Goal: Find specific page/section: Find specific page/section

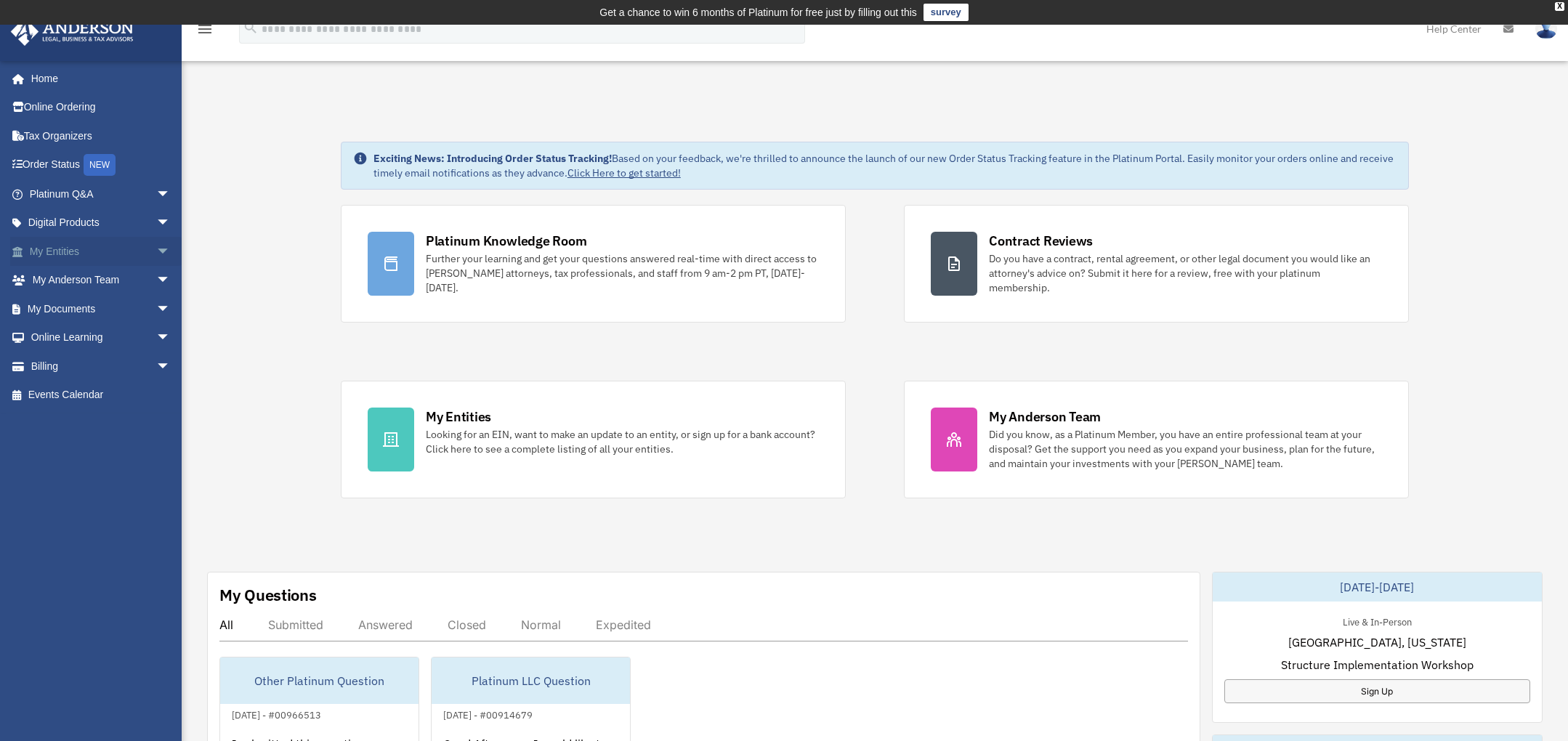
click at [157, 250] on span "arrow_drop_down" at bounding box center [171, 252] width 29 height 30
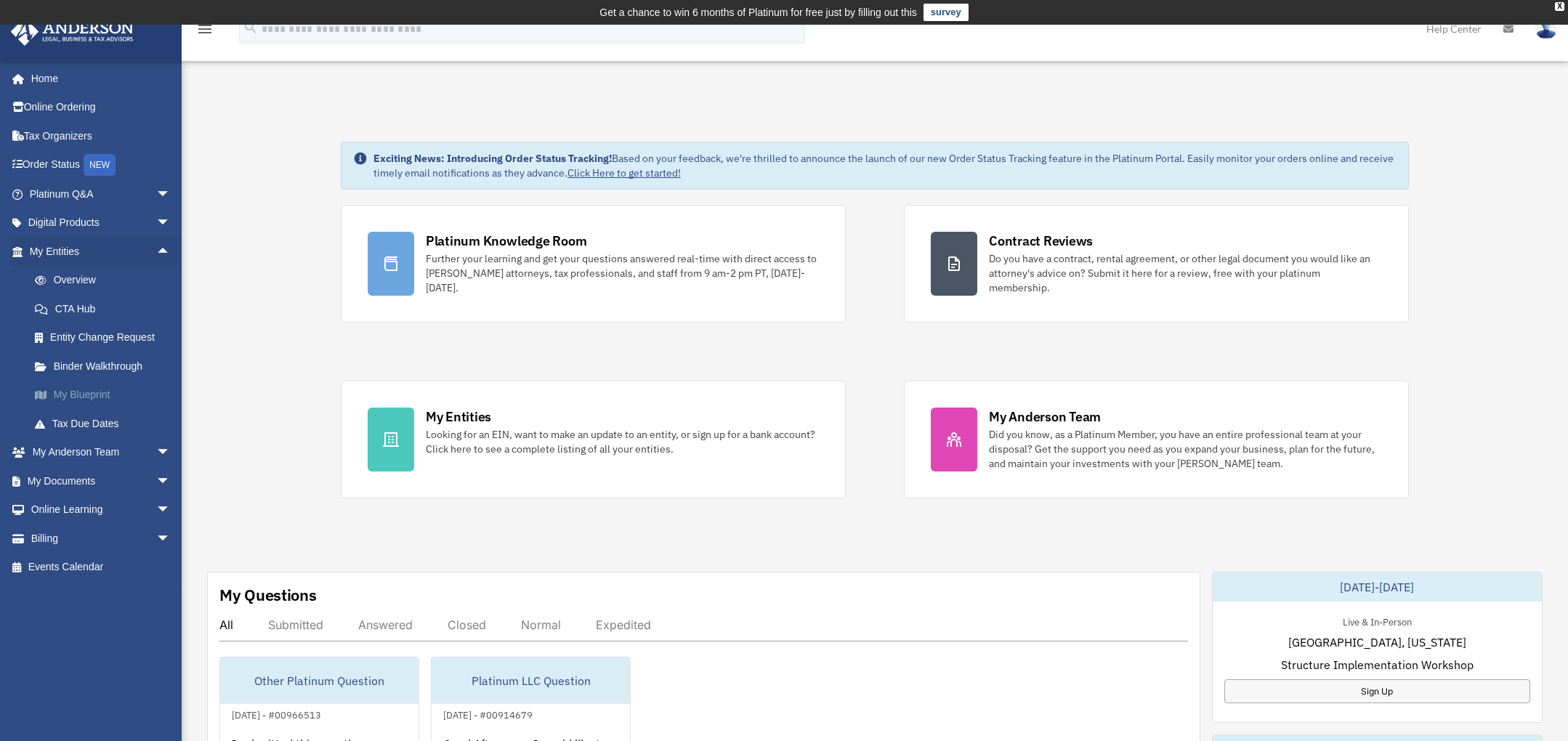
click at [88, 394] on link "My Blueprint" at bounding box center [106, 395] width 173 height 29
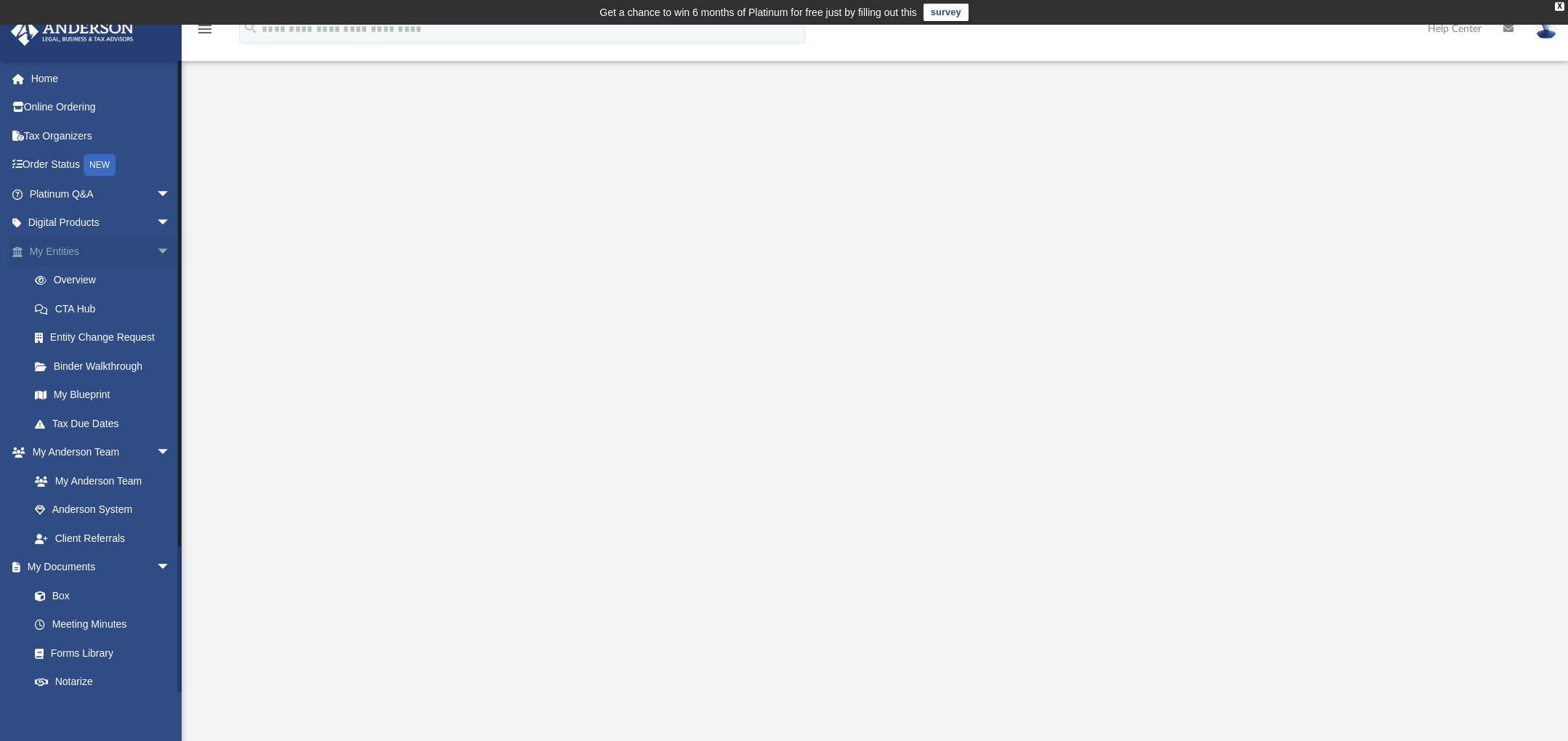
click at [157, 245] on span "arrow_drop_down" at bounding box center [171, 252] width 29 height 30
click at [157, 245] on span "arrow_drop_up" at bounding box center [171, 252] width 29 height 30
click at [157, 248] on span "arrow_drop_down" at bounding box center [171, 252] width 29 height 30
click at [157, 277] on span "arrow_drop_down" at bounding box center [171, 280] width 29 height 30
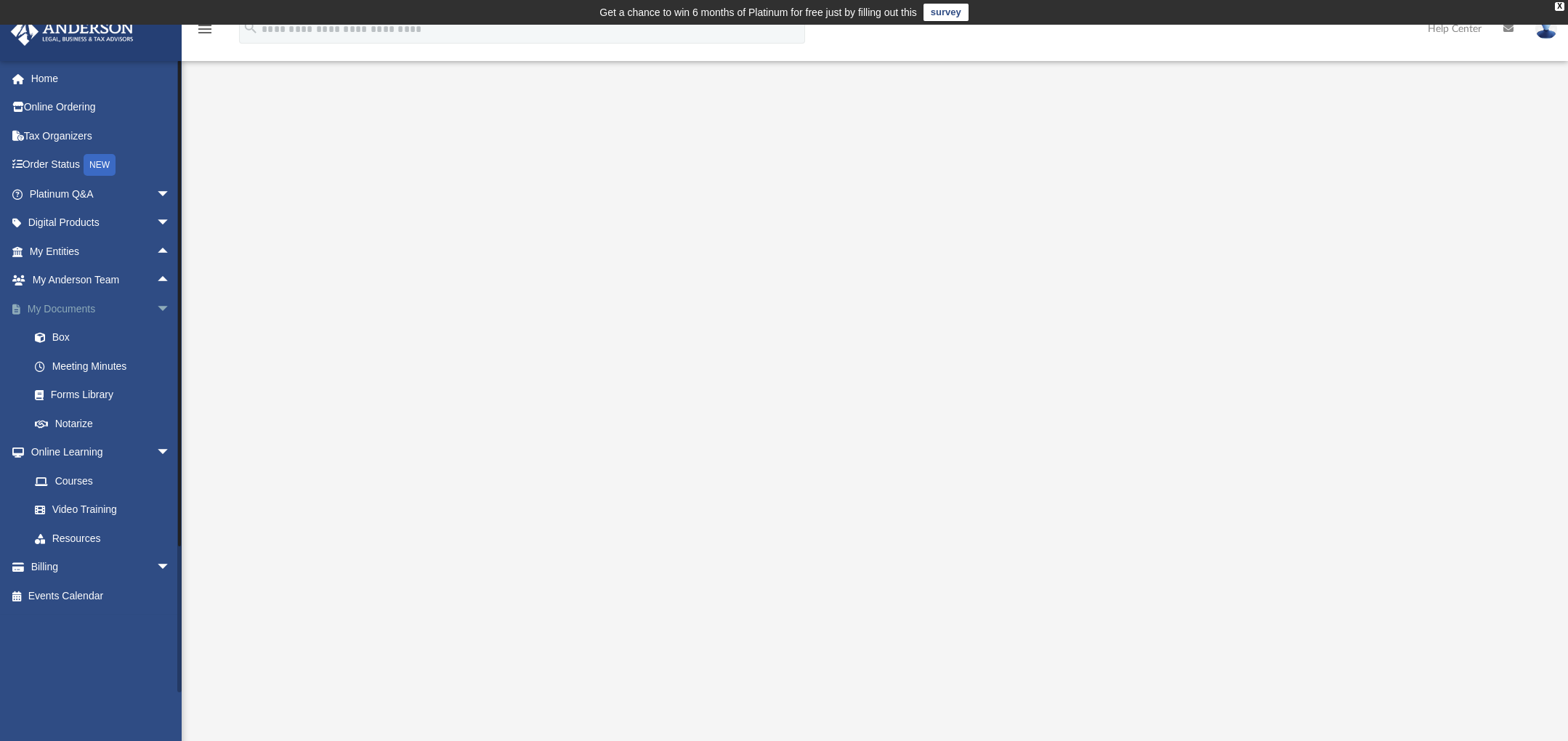
click at [157, 304] on span "arrow_drop_down" at bounding box center [171, 309] width 29 height 30
click at [157, 337] on span "arrow_drop_down" at bounding box center [171, 338] width 29 height 30
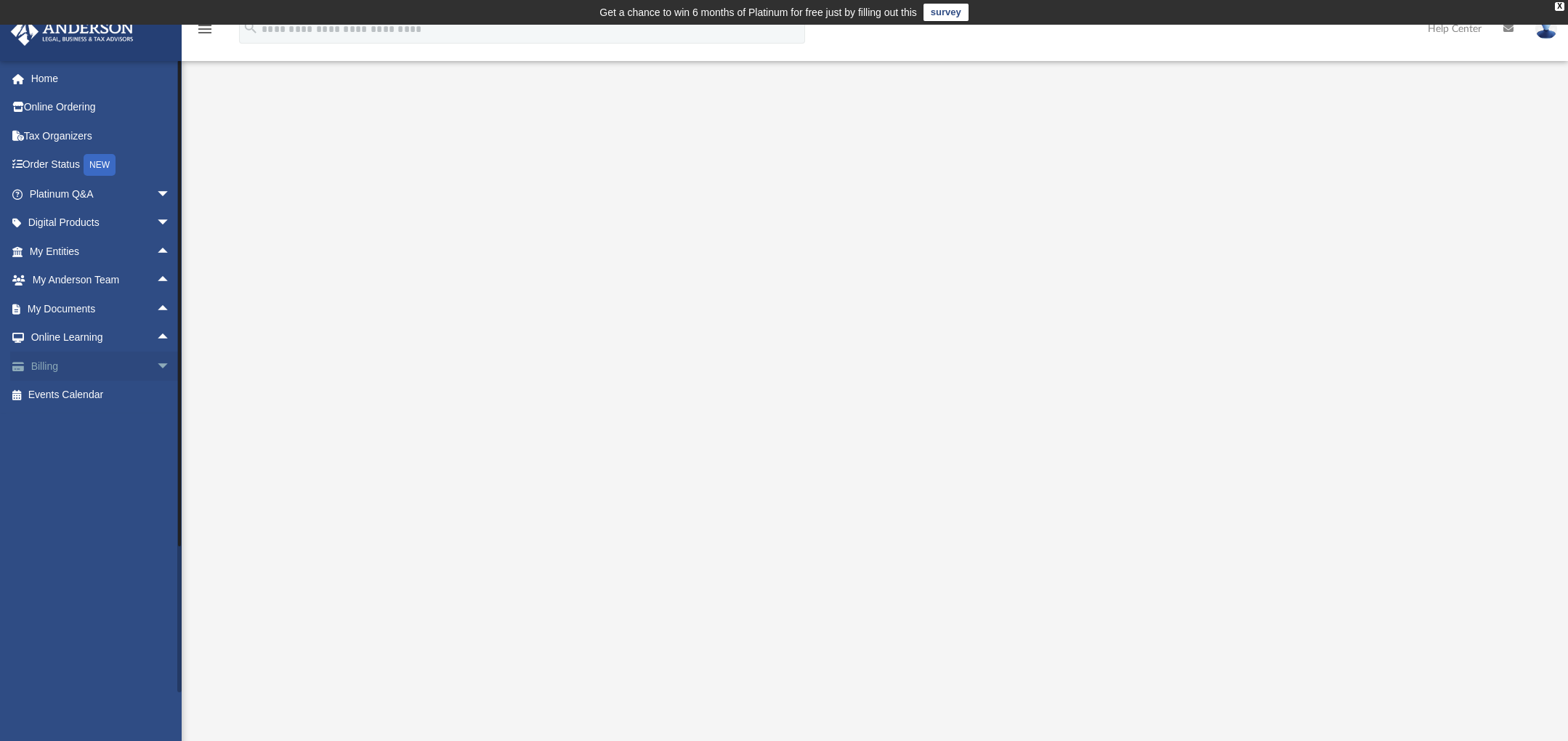
click at [157, 359] on span "arrow_drop_down" at bounding box center [171, 367] width 29 height 30
click at [157, 359] on span "arrow_drop_up" at bounding box center [171, 367] width 29 height 30
click at [157, 338] on span "arrow_drop_up" at bounding box center [171, 338] width 29 height 30
click at [157, 337] on span "arrow_drop_down" at bounding box center [171, 338] width 29 height 30
click at [90, 131] on link "Tax Organizers" at bounding box center [101, 136] width 183 height 29
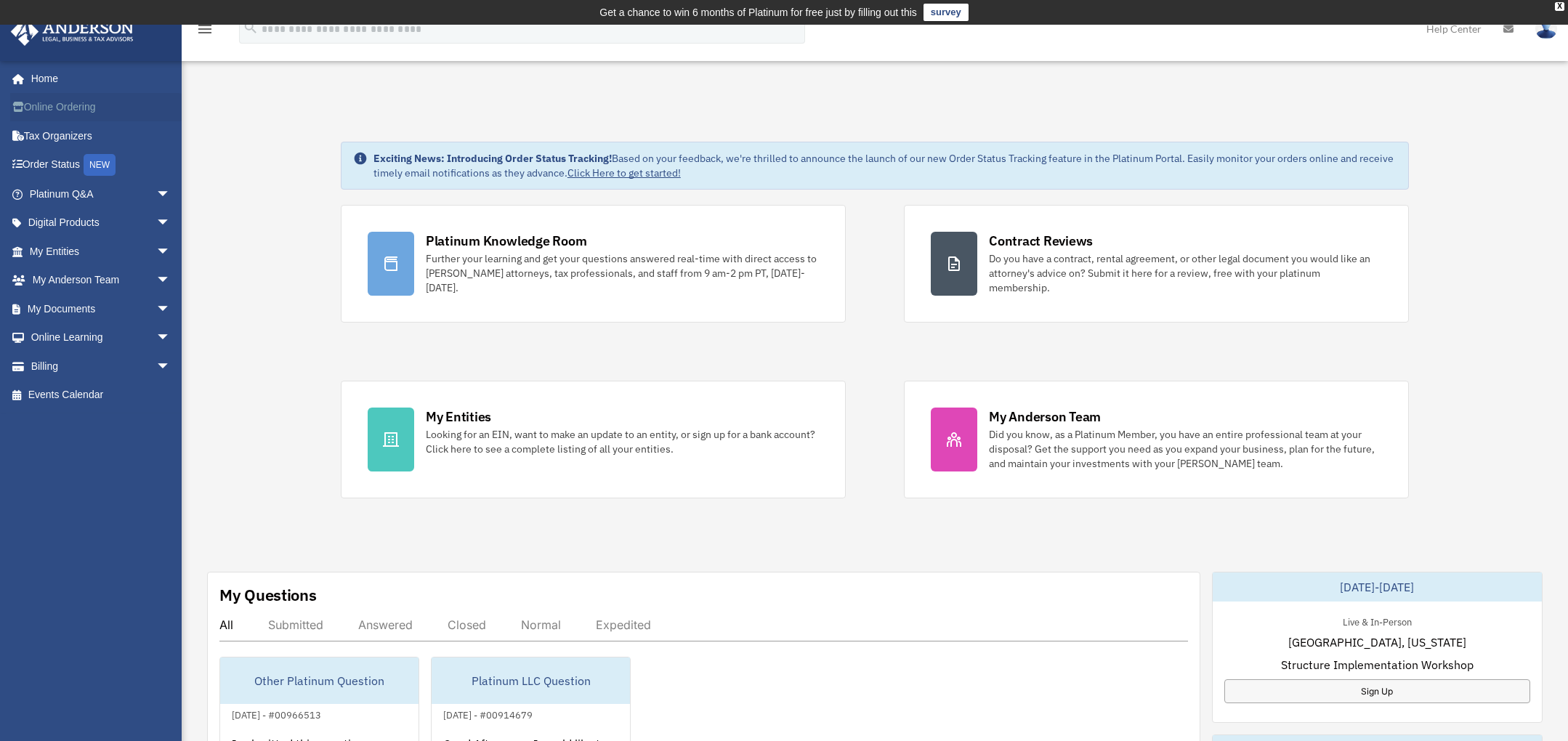
click at [55, 99] on link "Online Ordering" at bounding box center [101, 107] width 183 height 29
